Goal: Information Seeking & Learning: Learn about a topic

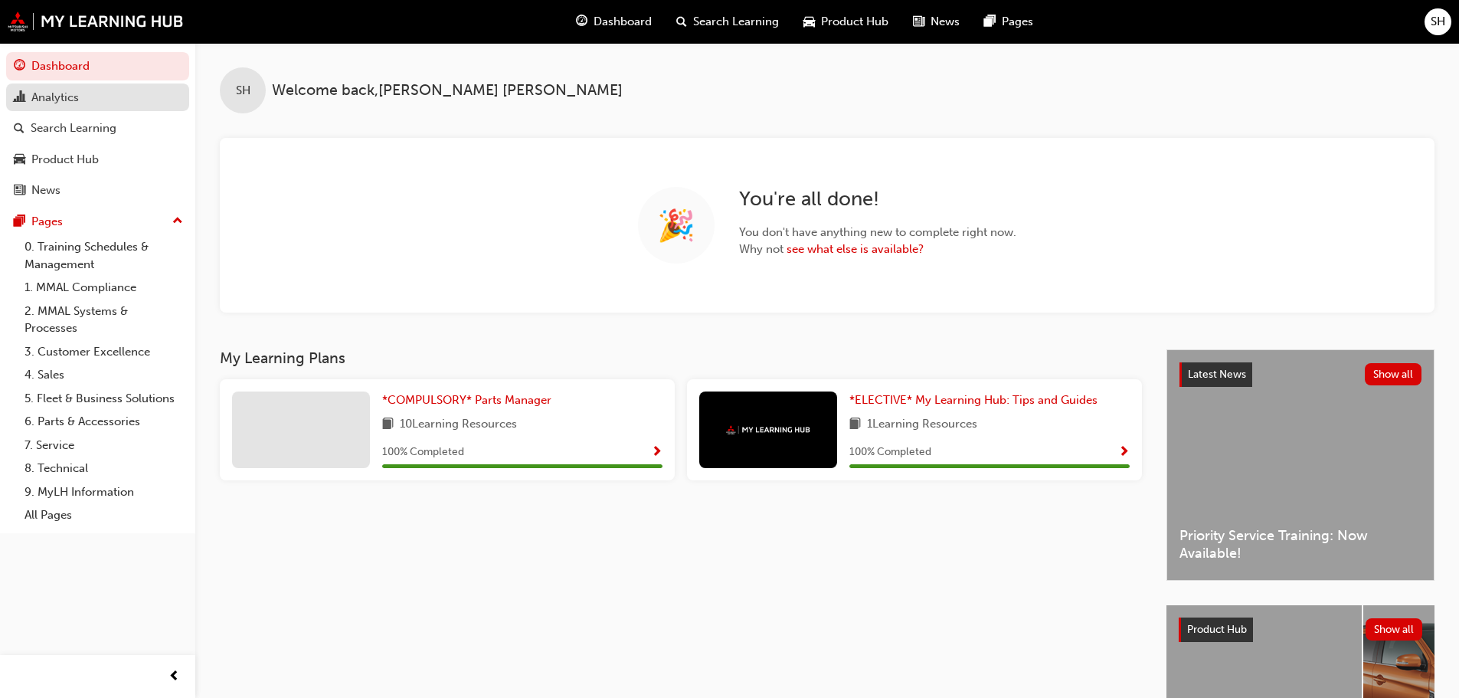
click at [53, 96] on div "Analytics" at bounding box center [54, 98] width 47 height 18
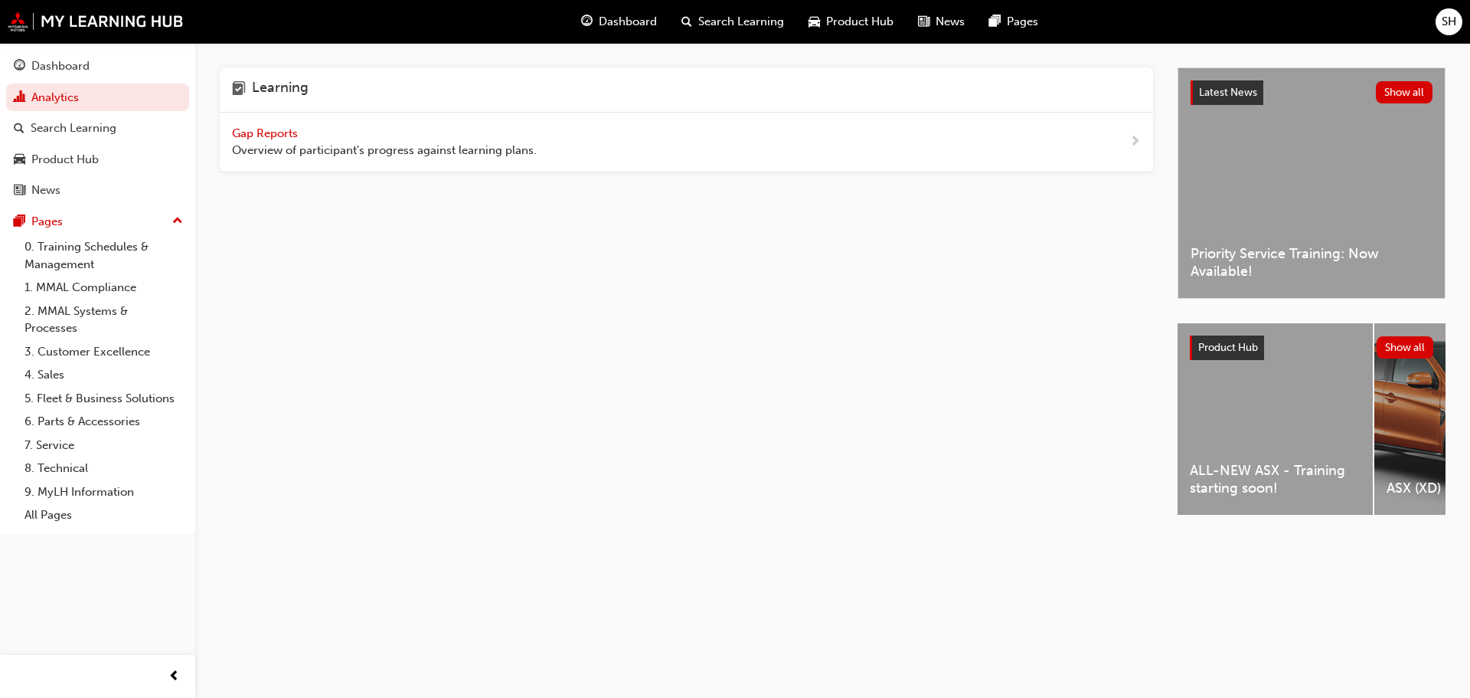
click at [273, 133] on span "Gap Reports" at bounding box center [266, 133] width 69 height 14
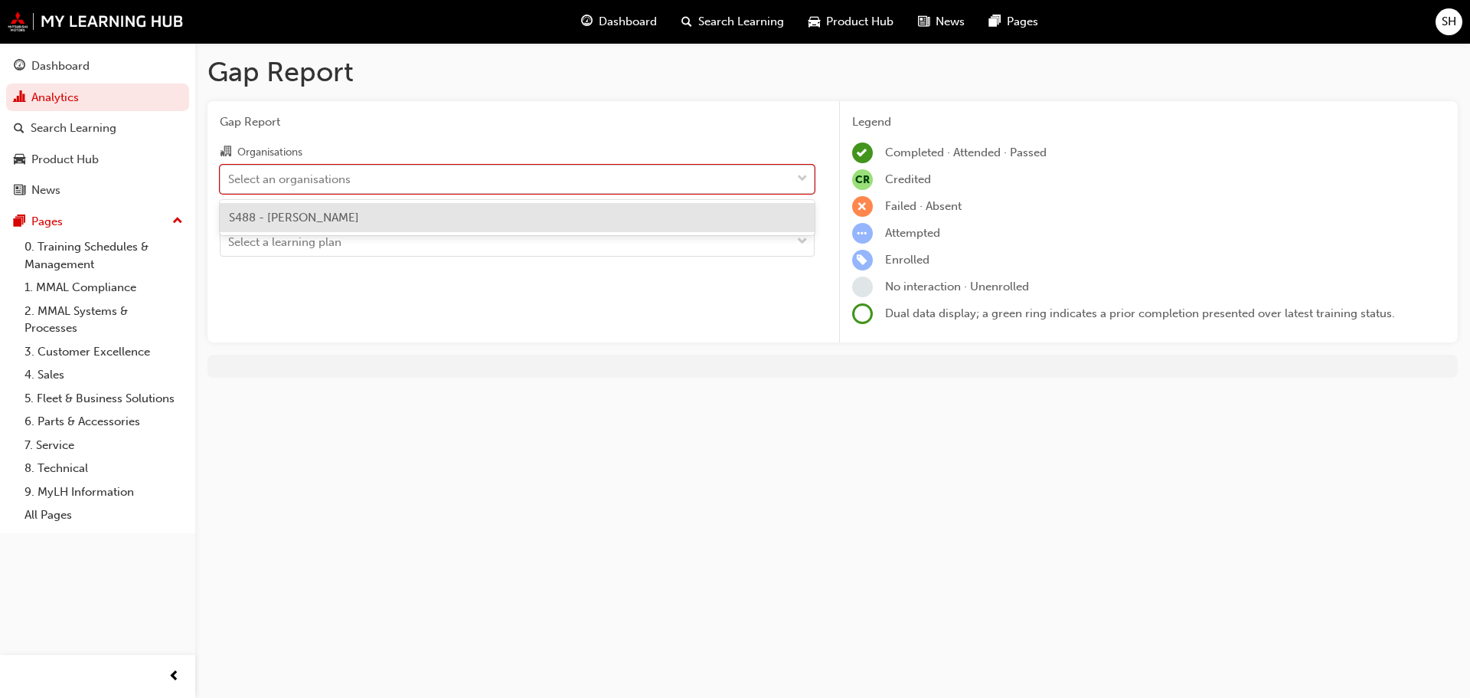
click at [365, 182] on div "Select an organisations" at bounding box center [506, 178] width 571 height 27
click at [230, 182] on input "Organisations option S488 - Agostino Mitsubishi focused, 1 of 1. 1 result avail…" at bounding box center [229, 178] width 2 height 13
click at [359, 211] on span "S488 - [PERSON_NAME]" at bounding box center [294, 218] width 130 height 14
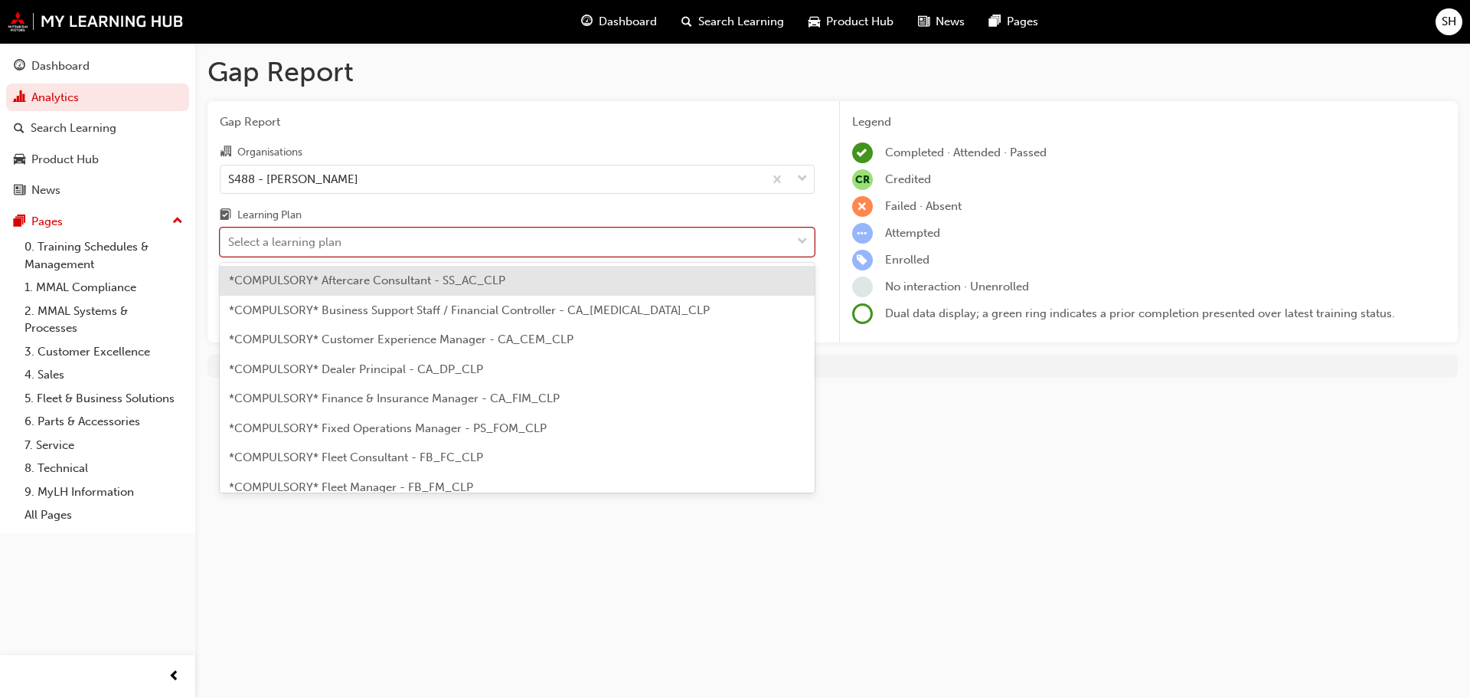
click at [369, 241] on div "Select a learning plan" at bounding box center [506, 242] width 571 height 27
click at [230, 241] on input "Learning Plan option *COMPULSORY* Aftercare Consultant - SS_AC_CLP focused, 1 o…" at bounding box center [229, 241] width 2 height 13
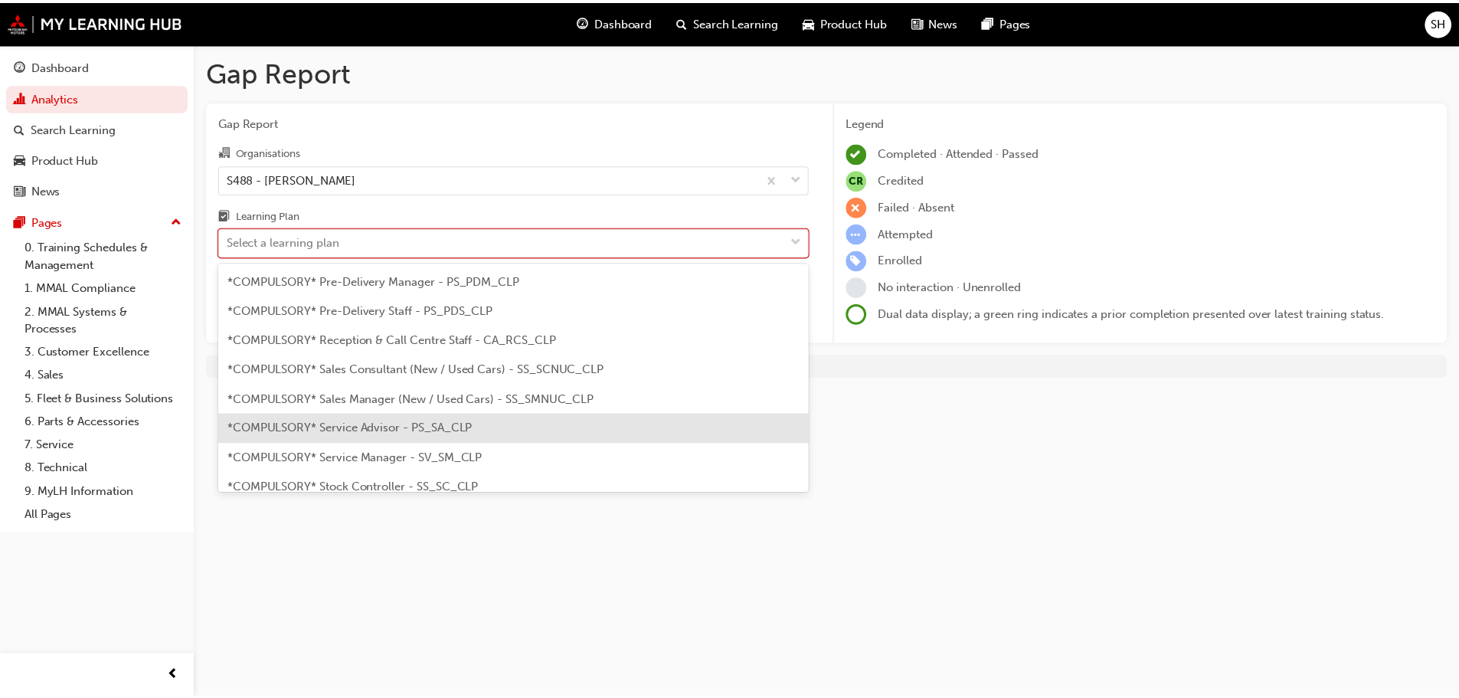
scroll to position [306, 0]
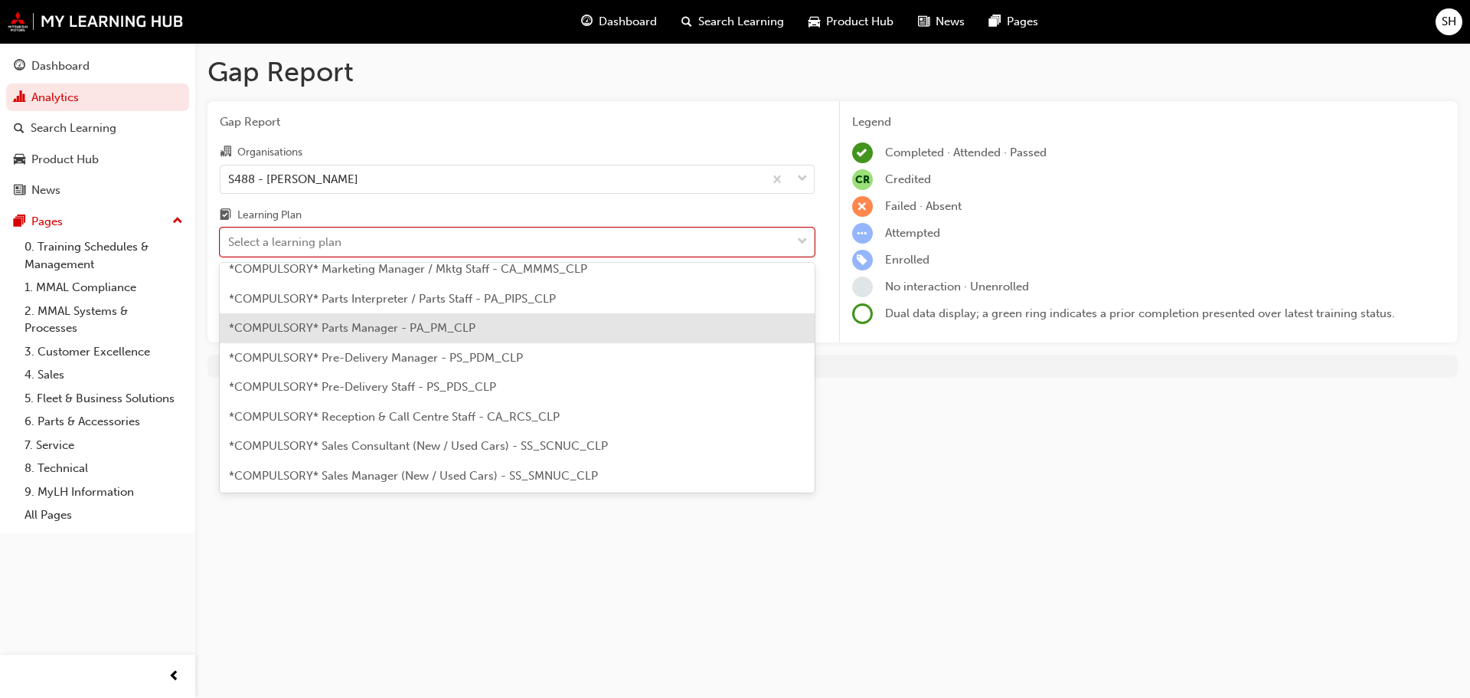
click at [339, 332] on span "*COMPULSORY* Parts Manager - PA_PM_CLP" at bounding box center [352, 328] width 247 height 14
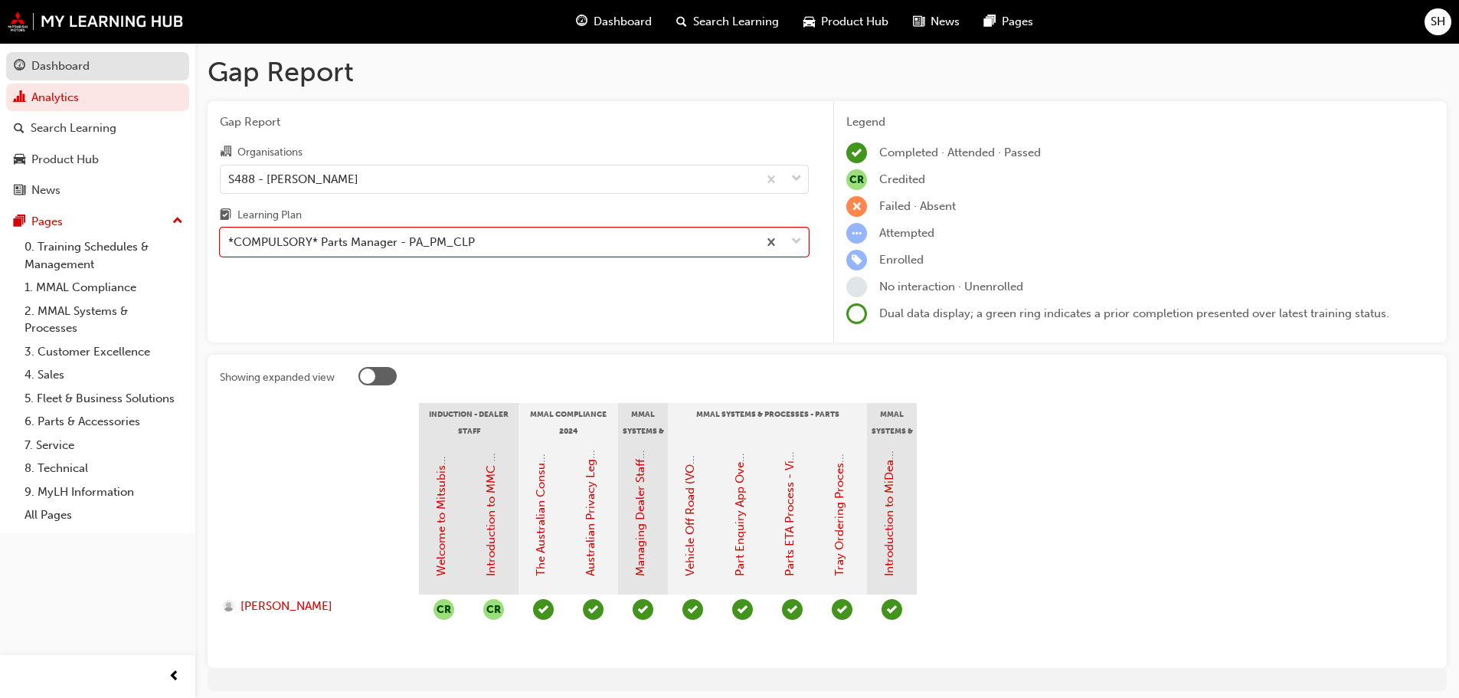
click at [58, 73] on div "Dashboard" at bounding box center [60, 66] width 58 height 18
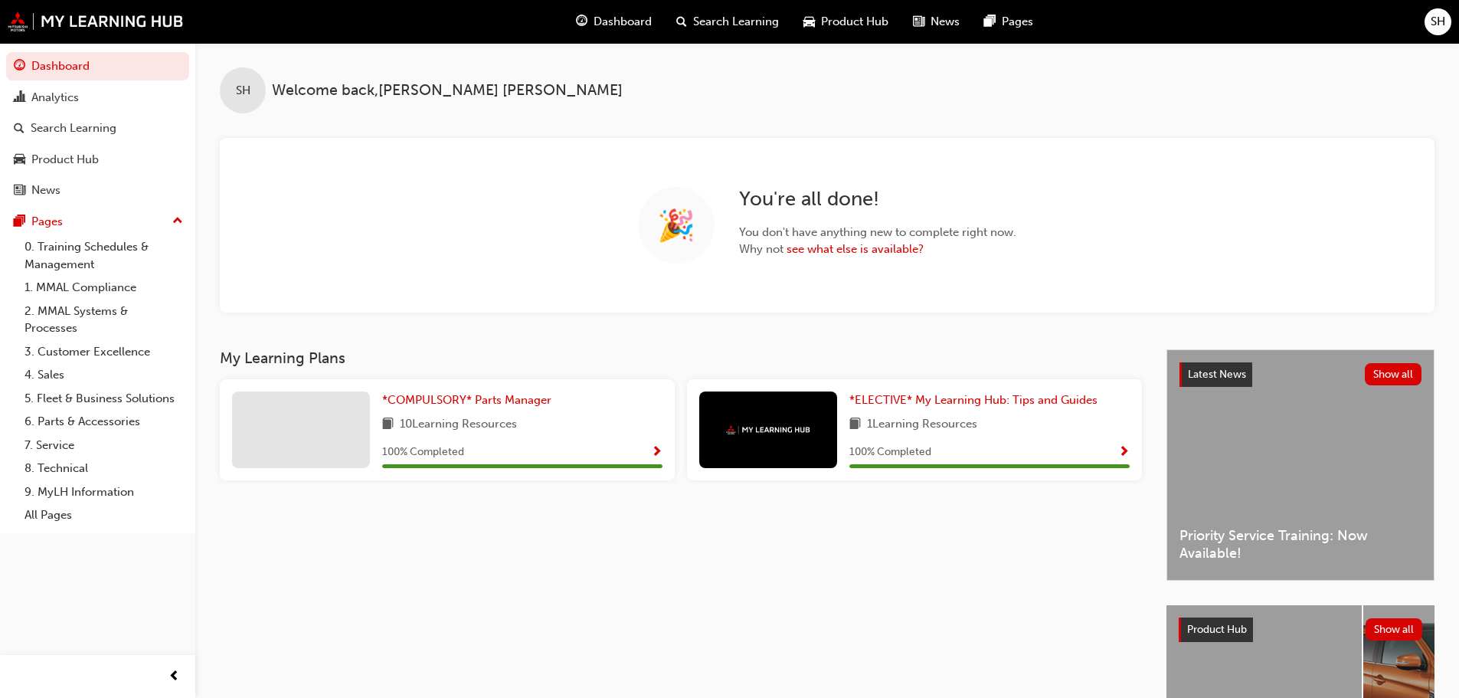
click at [613, 29] on span "Dashboard" at bounding box center [623, 22] width 58 height 18
click at [705, 23] on span "Search Learning" at bounding box center [736, 22] width 86 height 18
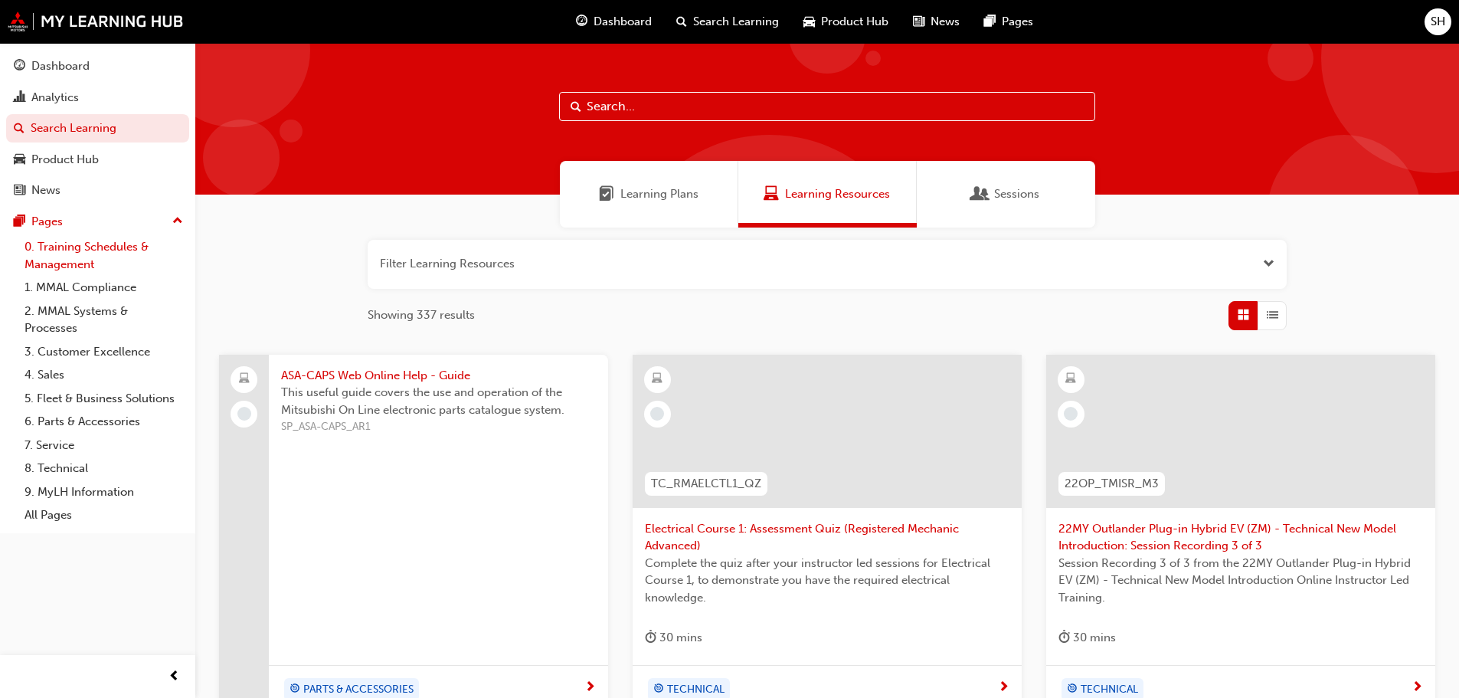
click at [83, 245] on link "0. Training Schedules & Management" at bounding box center [103, 255] width 171 height 41
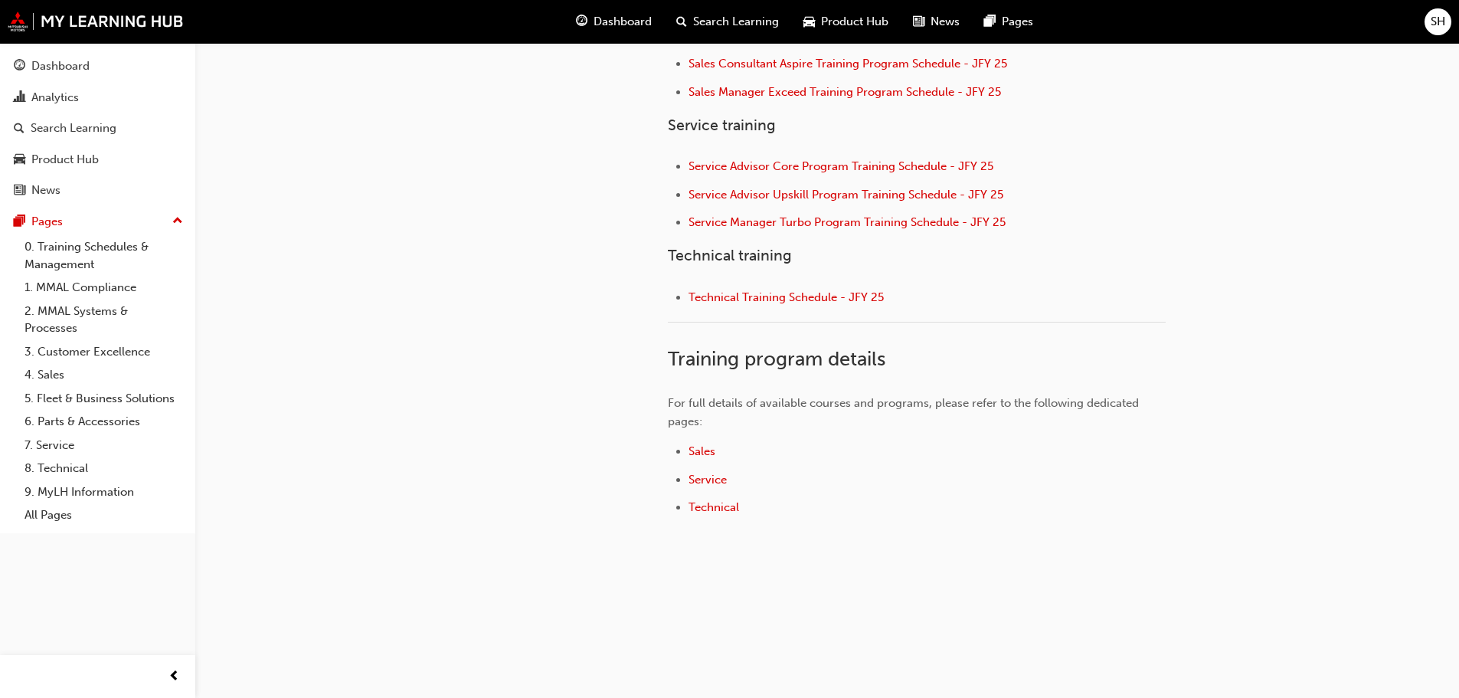
scroll to position [375, 0]
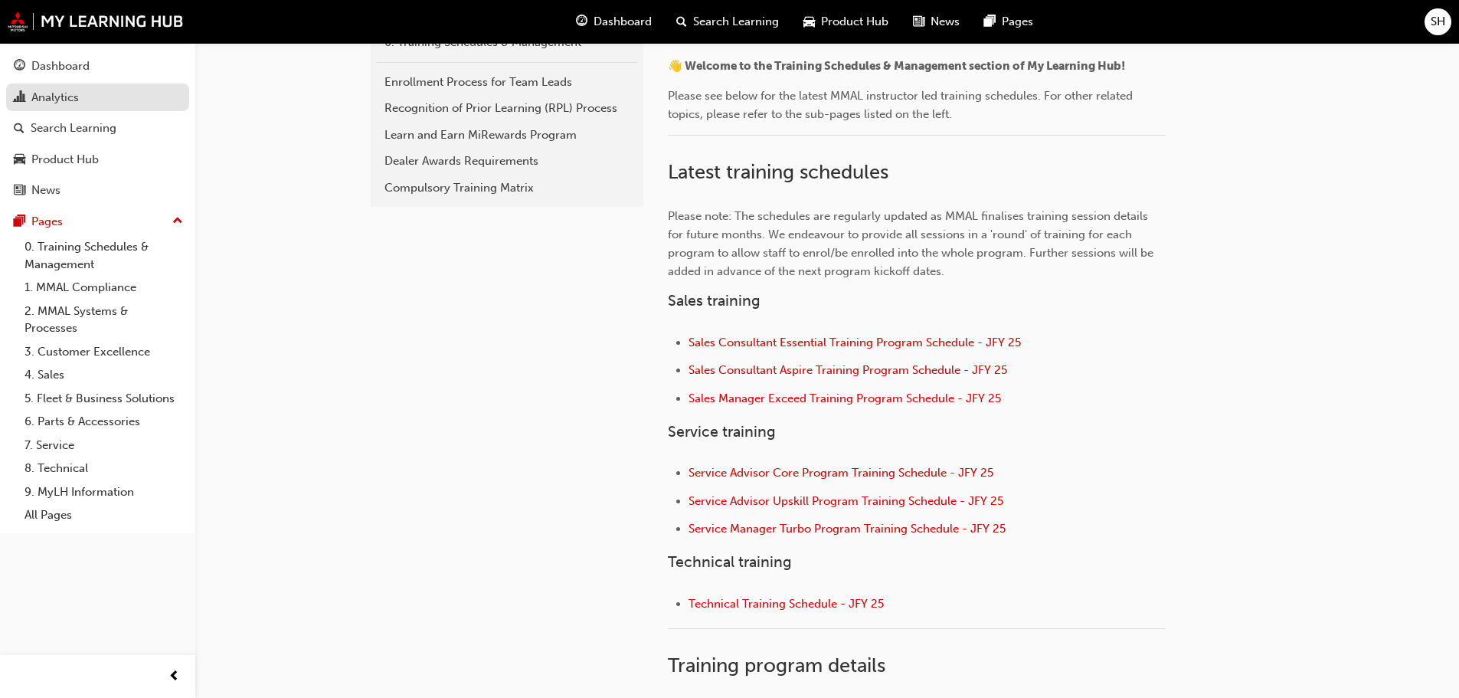
click at [45, 93] on div "Analytics" at bounding box center [54, 98] width 47 height 18
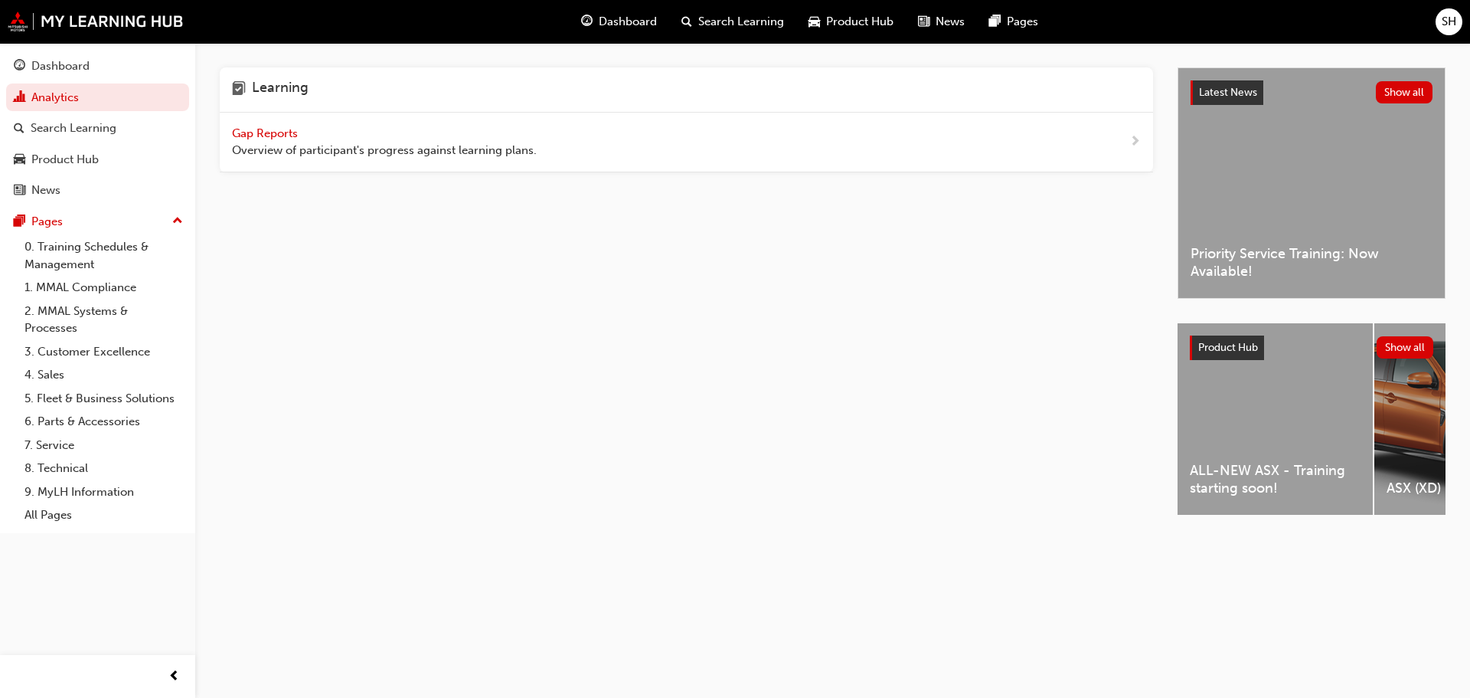
click at [291, 136] on span "Gap Reports" at bounding box center [266, 133] width 69 height 14
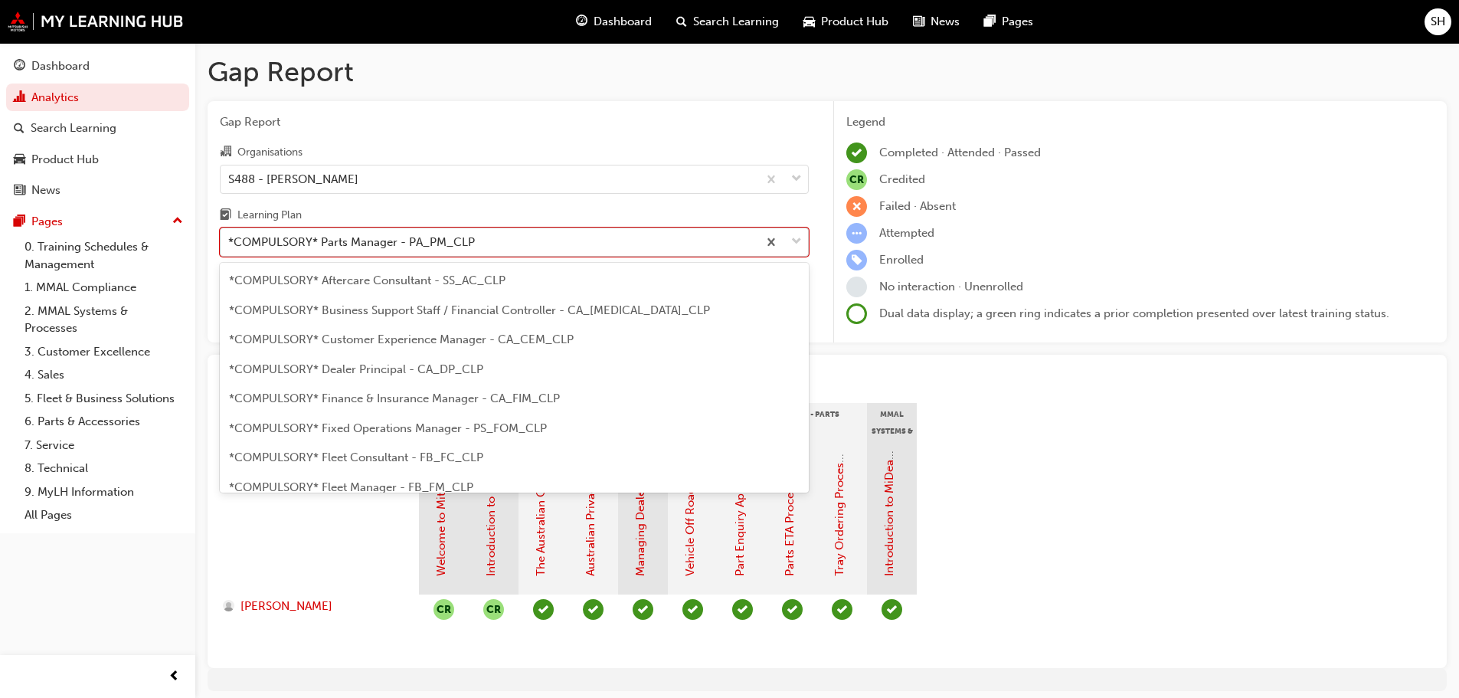
click at [797, 240] on span "down-icon" at bounding box center [796, 242] width 11 height 20
click at [230, 240] on input "Learning Plan option *COMPULSORY* Parts Manager - PA_PM_CLP focused, 13 of 33. …" at bounding box center [229, 241] width 2 height 13
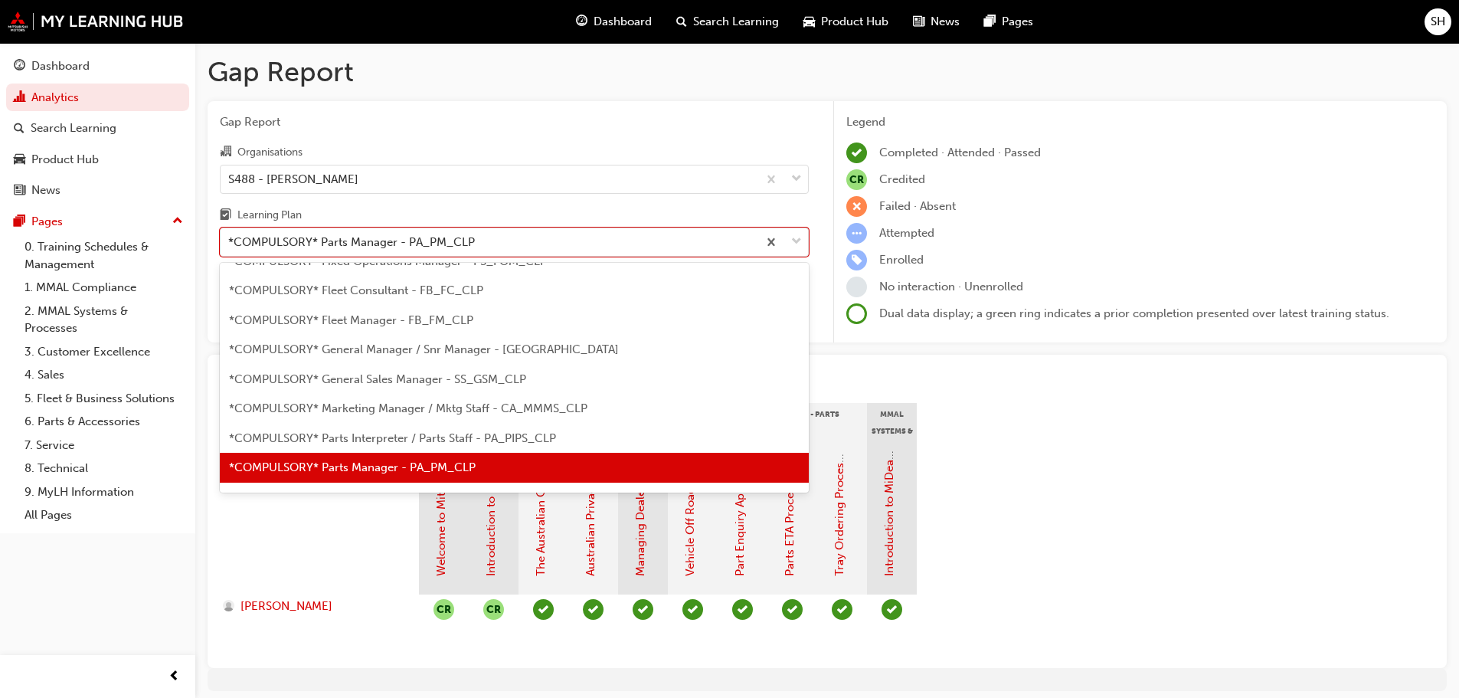
scroll to position [244, 0]
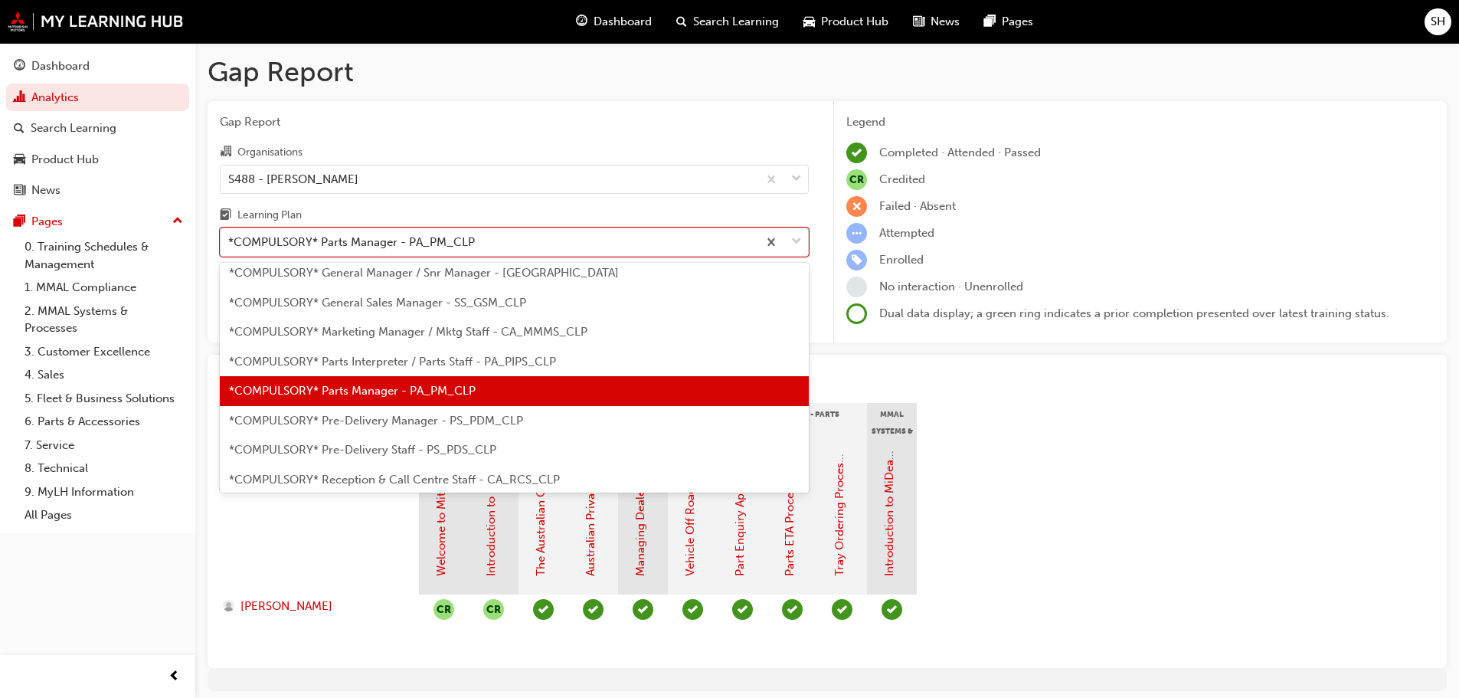
click at [486, 371] on div "*COMPULSORY* Parts Interpreter / Parts Staff - PA_PIPS_CLP" at bounding box center [514, 362] width 589 height 30
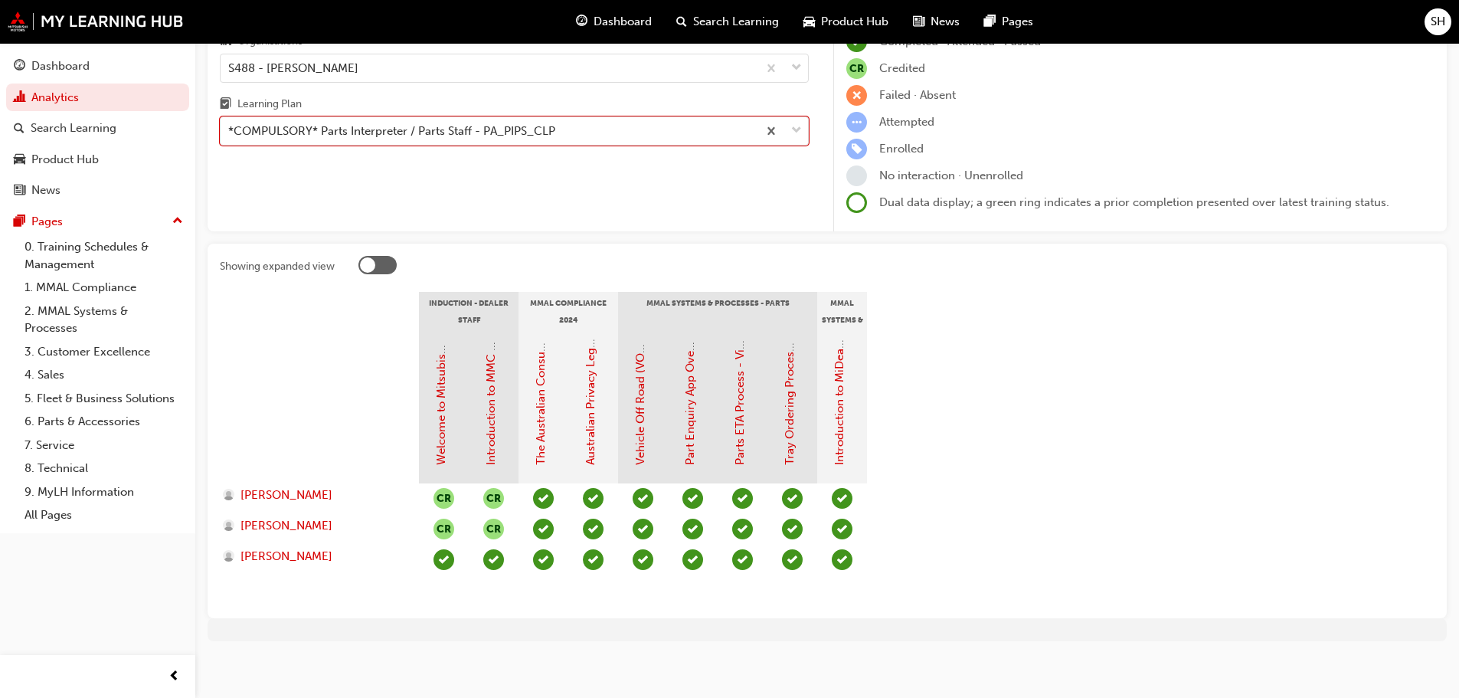
scroll to position [117, 0]
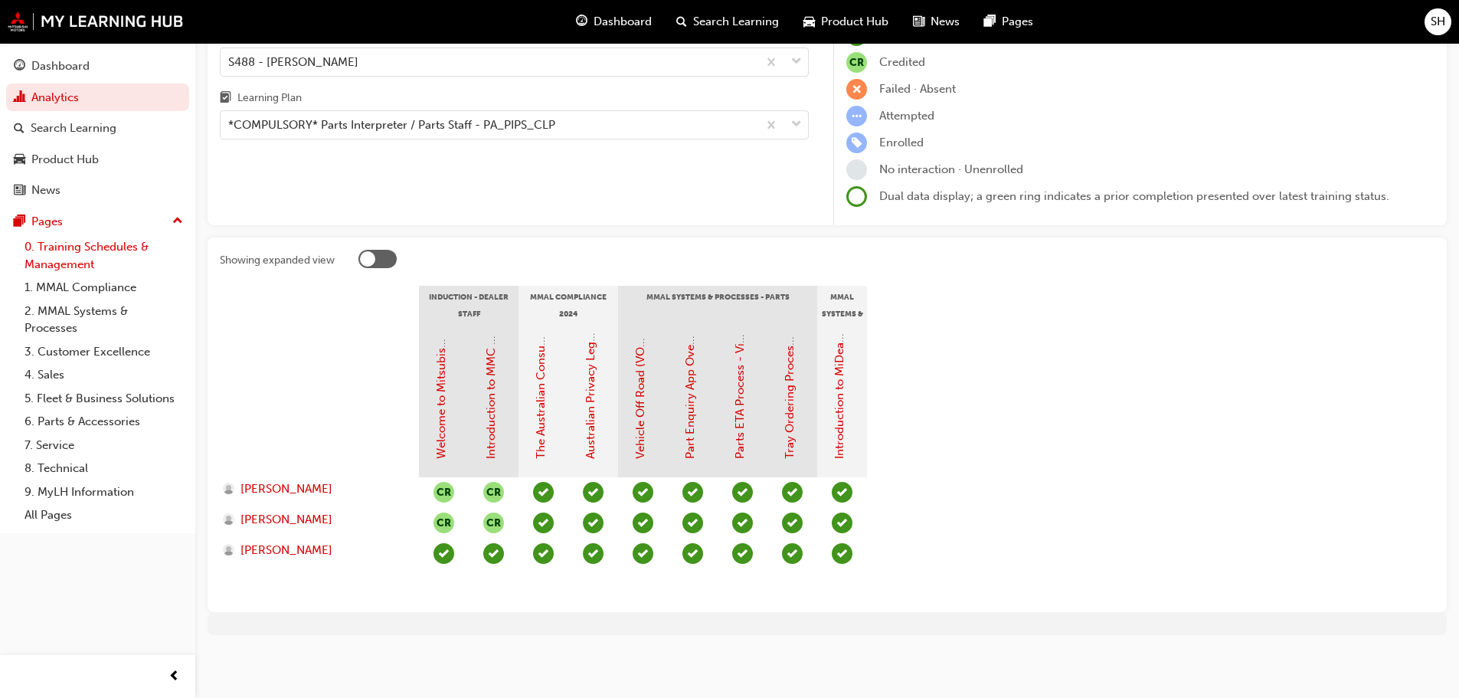
click at [57, 247] on link "0. Training Schedules & Management" at bounding box center [103, 255] width 171 height 41
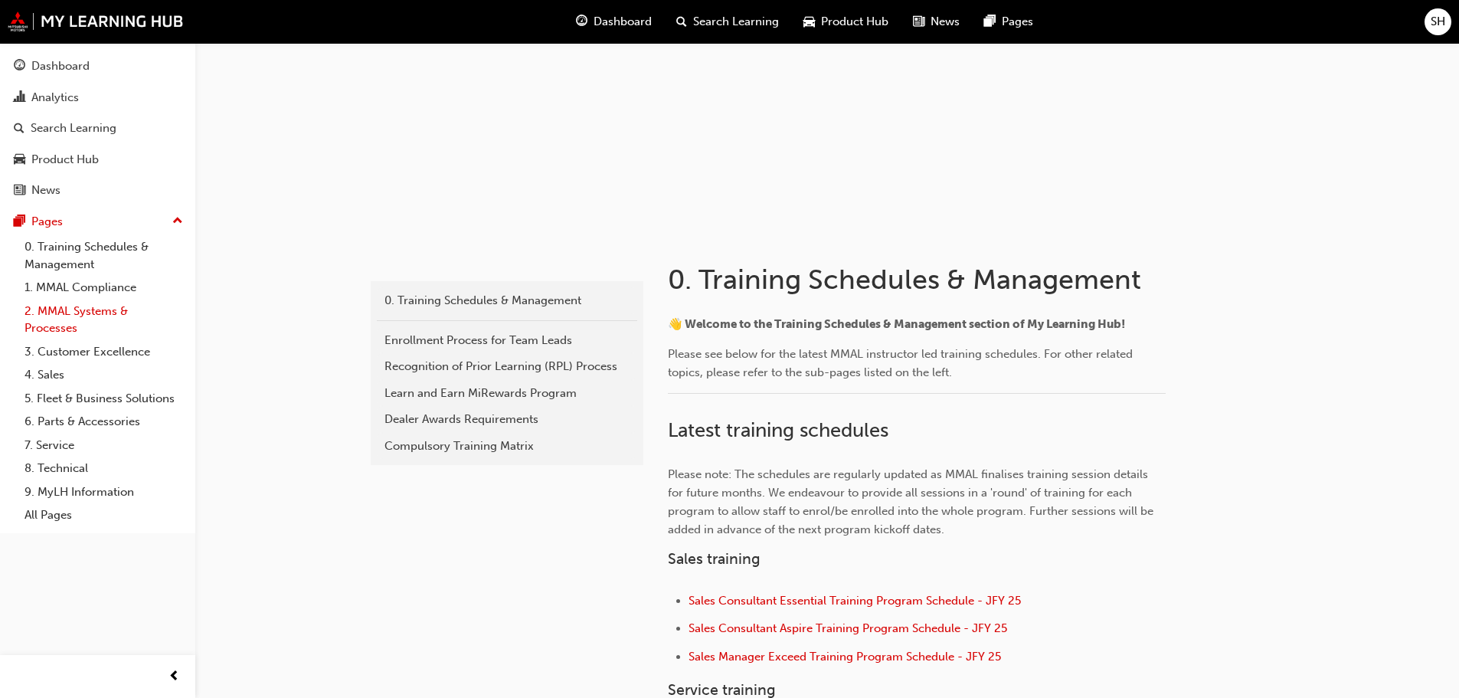
click at [57, 312] on link "2. MMAL Systems & Processes" at bounding box center [103, 319] width 171 height 41
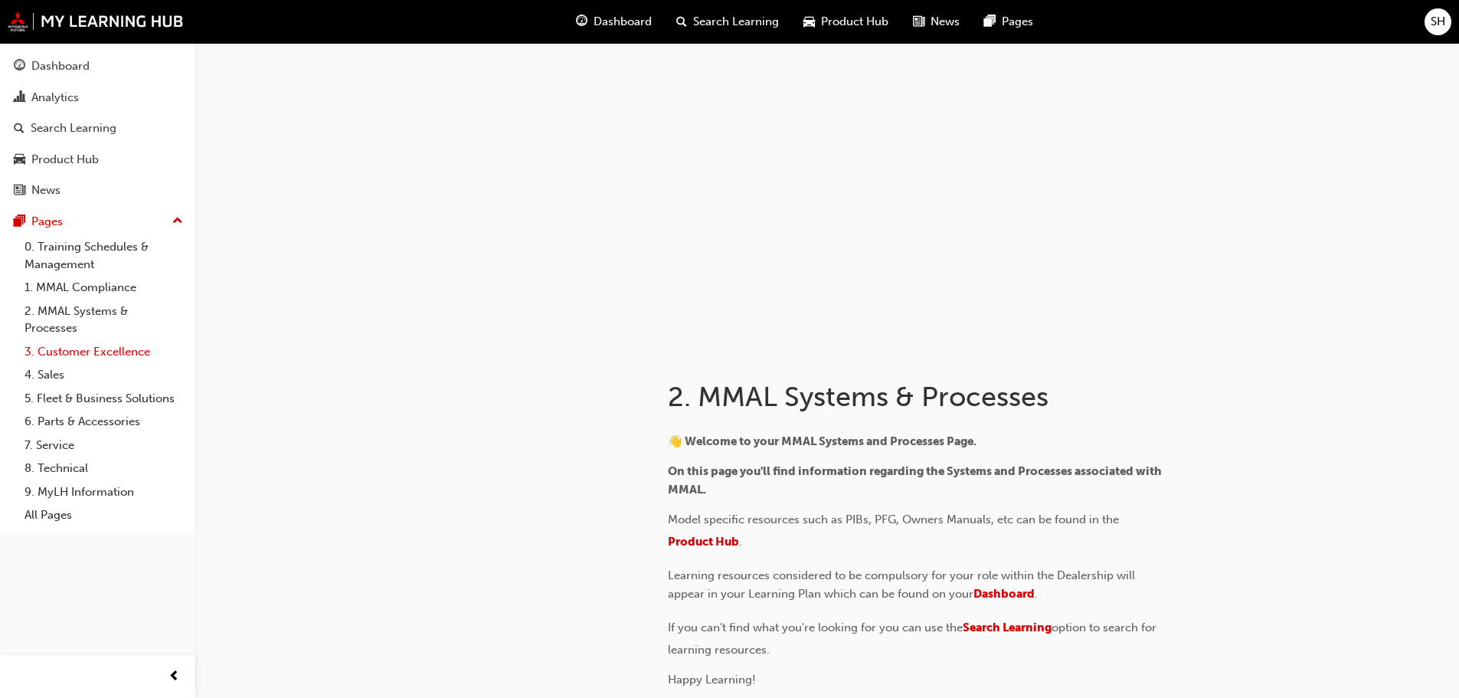
click at [62, 353] on link "3. Customer Excellence" at bounding box center [103, 352] width 171 height 24
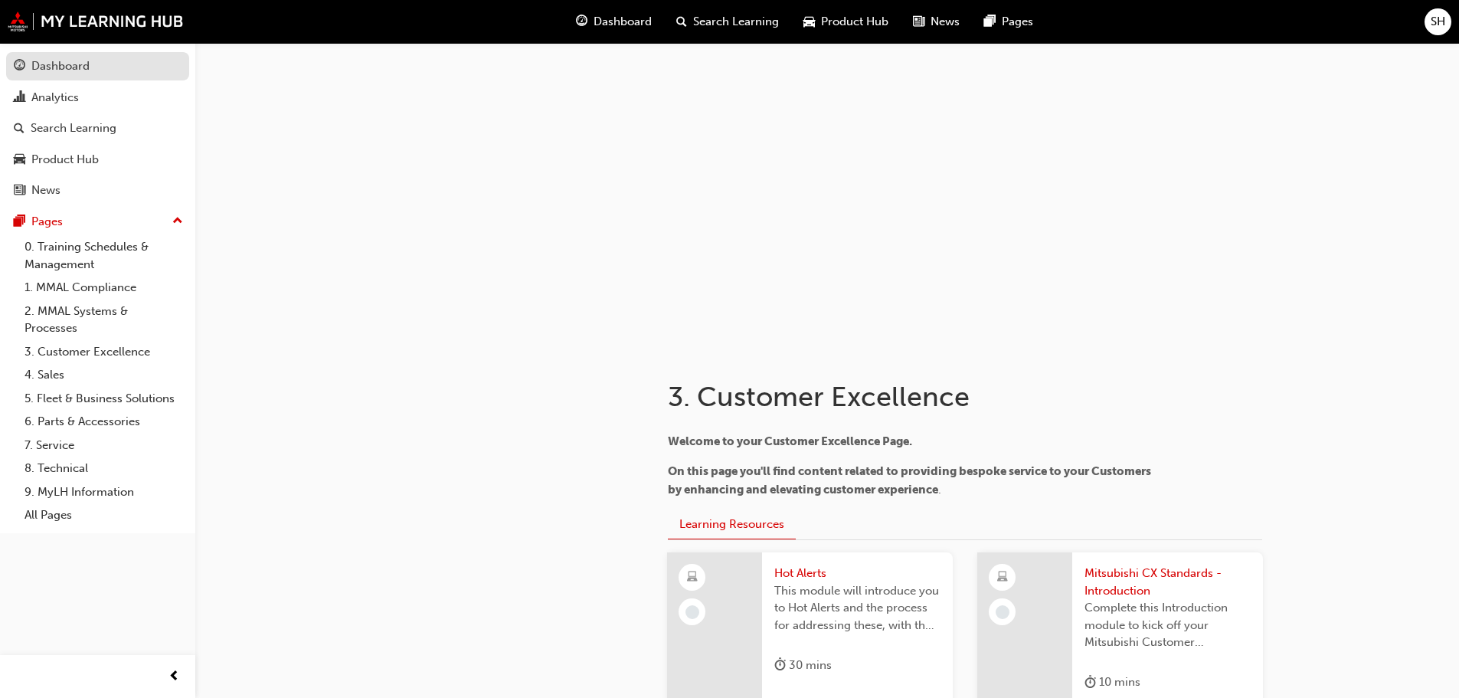
click at [38, 74] on div "Dashboard" at bounding box center [60, 66] width 58 height 18
